Goal: Task Accomplishment & Management: Manage account settings

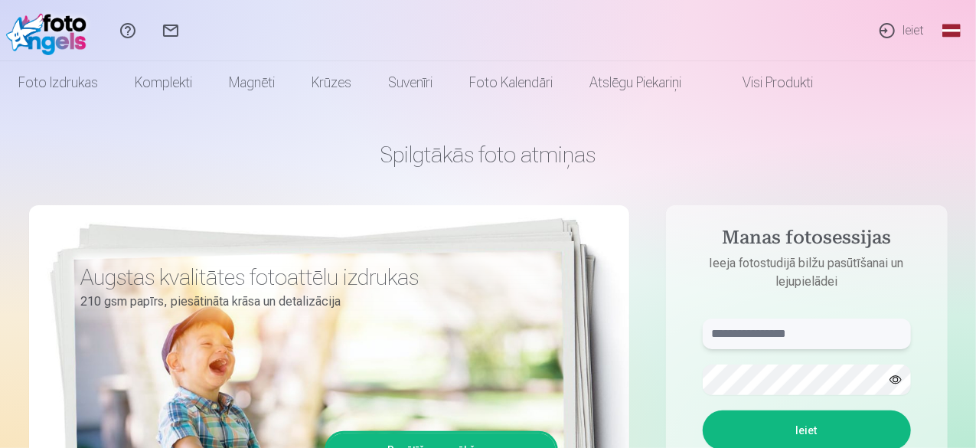
click at [729, 338] on input "text" at bounding box center [807, 333] width 208 height 31
type input "**********"
click at [703, 410] on button "Ieiet" at bounding box center [807, 430] width 208 height 40
